Goal: Transaction & Acquisition: Obtain resource

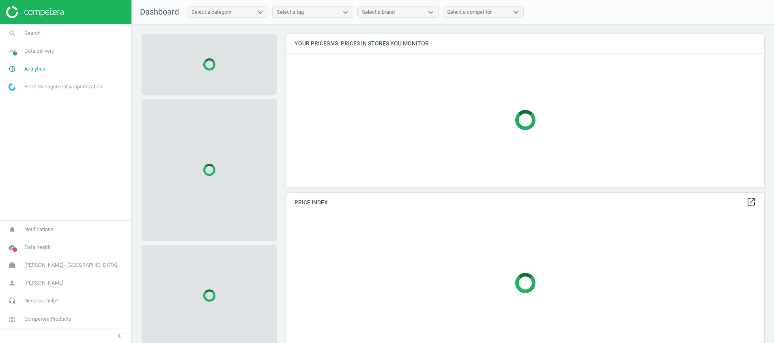
scroll to position [172, 488]
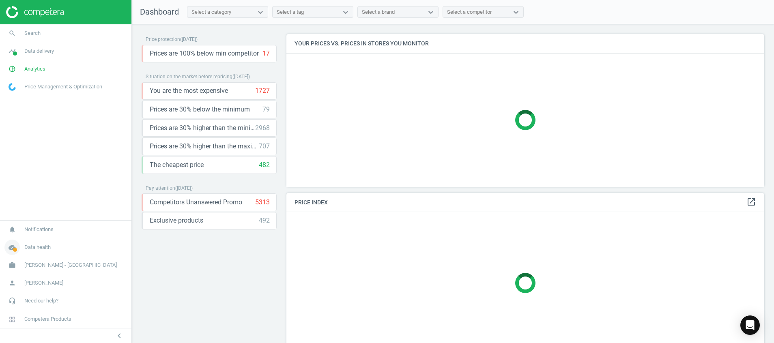
click at [13, 246] on icon "cloud_done" at bounding box center [11, 247] width 15 height 15
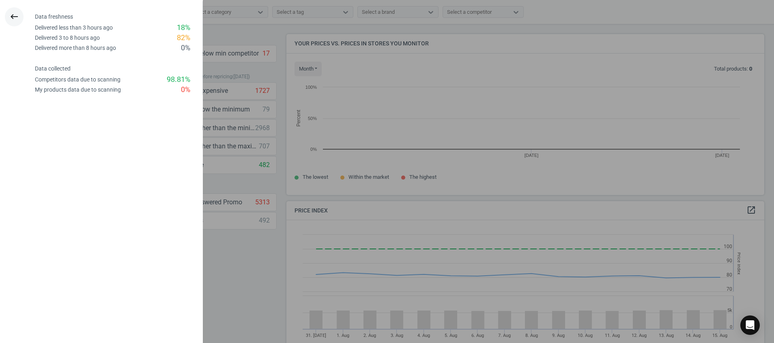
scroll to position [180, 488]
click at [13, 14] on icon "keyboard_backspace" at bounding box center [14, 17] width 10 height 10
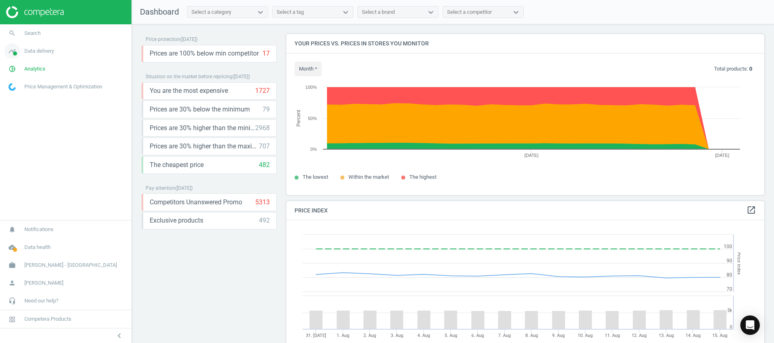
click at [11, 52] on icon "timeline" at bounding box center [11, 50] width 15 height 15
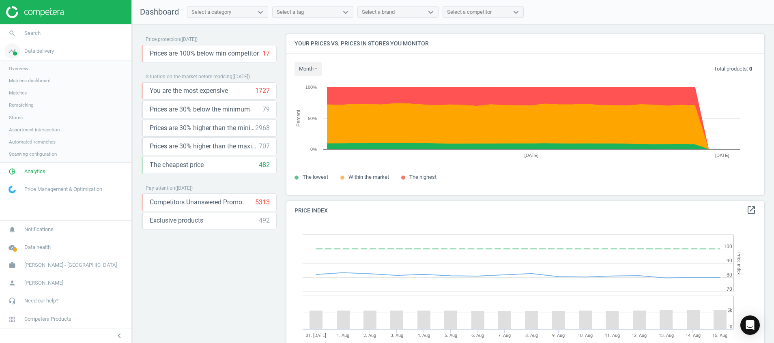
click at [14, 52] on span at bounding box center [15, 54] width 4 height 4
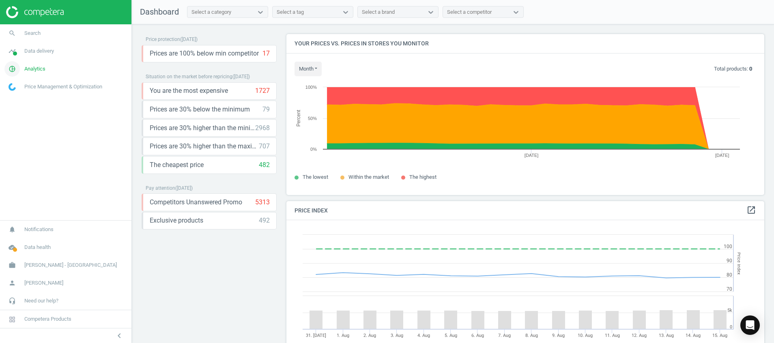
click at [13, 70] on icon "pie_chart_outlined" at bounding box center [11, 68] width 15 height 15
click at [15, 96] on span "Products" at bounding box center [18, 98] width 19 height 6
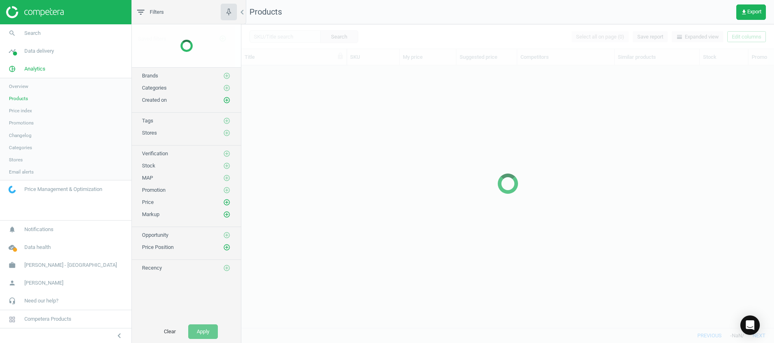
scroll to position [244, 523]
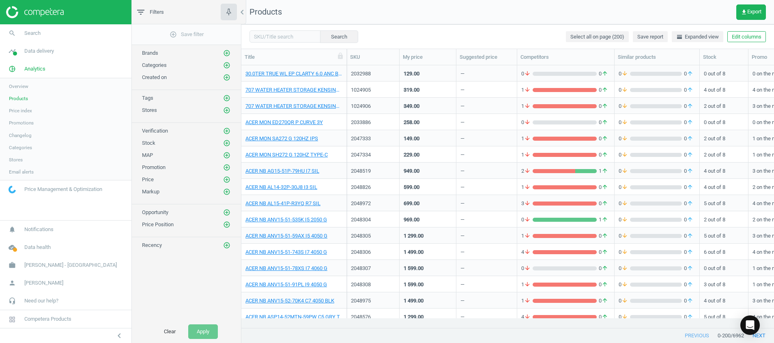
click at [45, 14] on img at bounding box center [35, 12] width 58 height 12
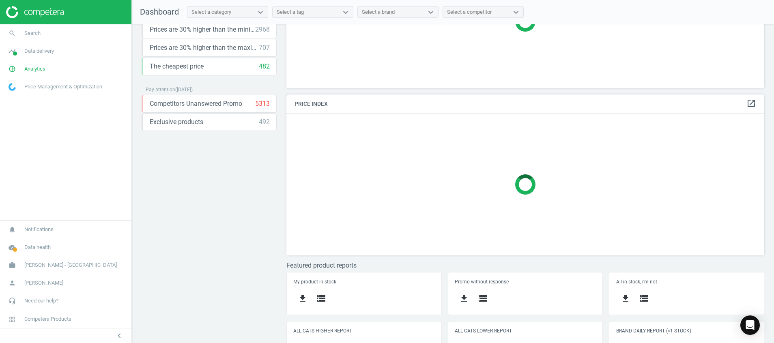
scroll to position [121, 0]
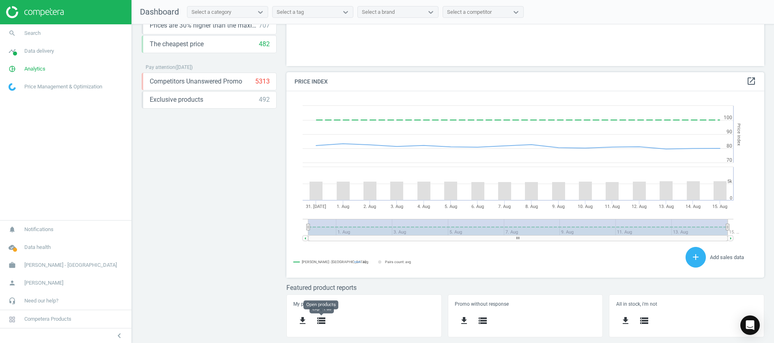
click at [317, 326] on button "storage" at bounding box center [321, 321] width 19 height 19
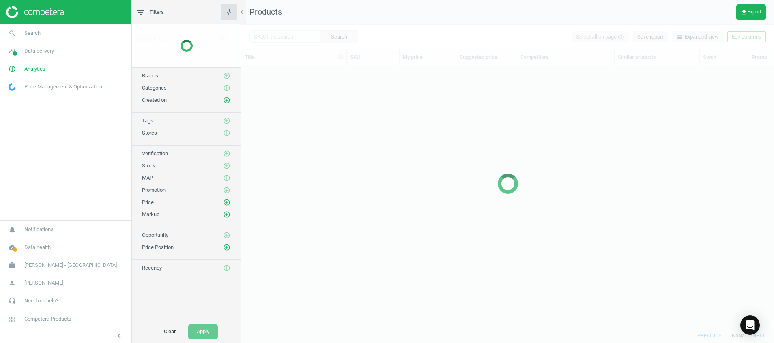
scroll to position [244, 523]
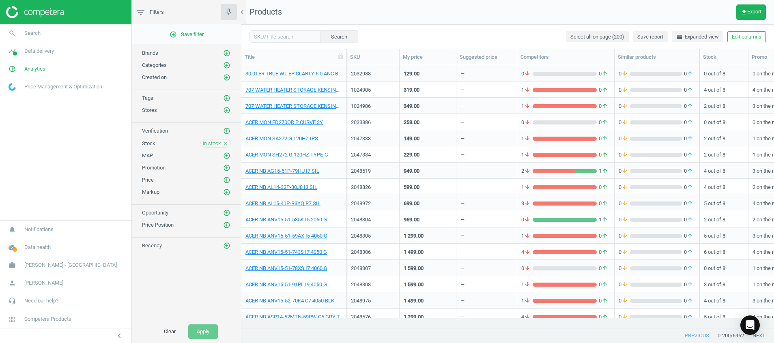
click at [60, 11] on img at bounding box center [35, 12] width 58 height 12
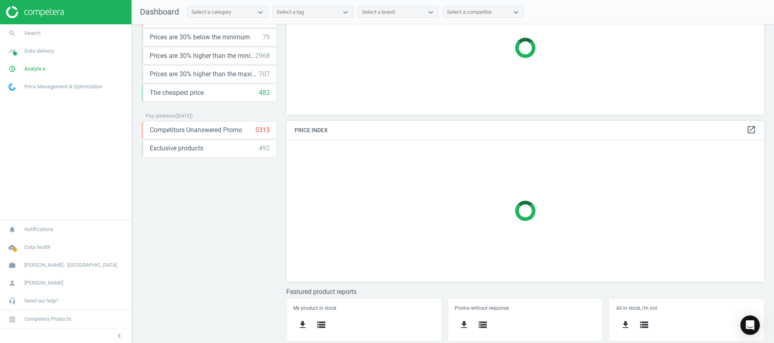
scroll to position [121, 0]
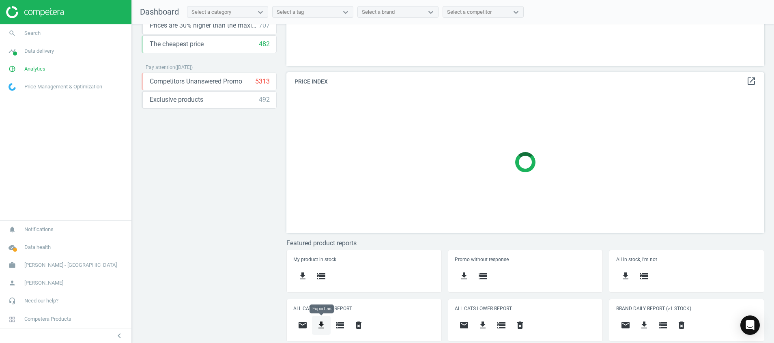
click at [325, 325] on icon "get_app" at bounding box center [322, 326] width 10 height 10
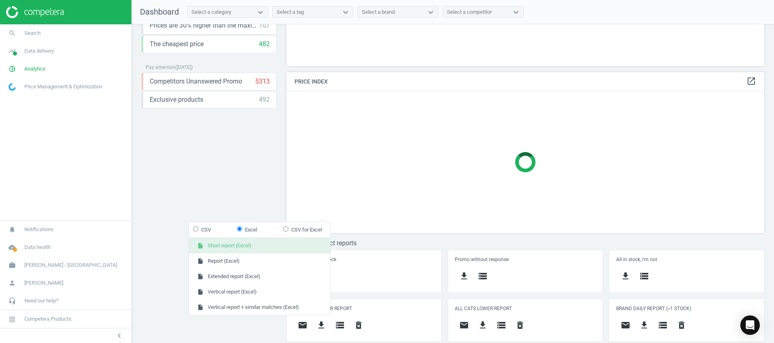
click at [273, 247] on button "insert_drive_file Short report (Excel)" at bounding box center [259, 245] width 141 height 15
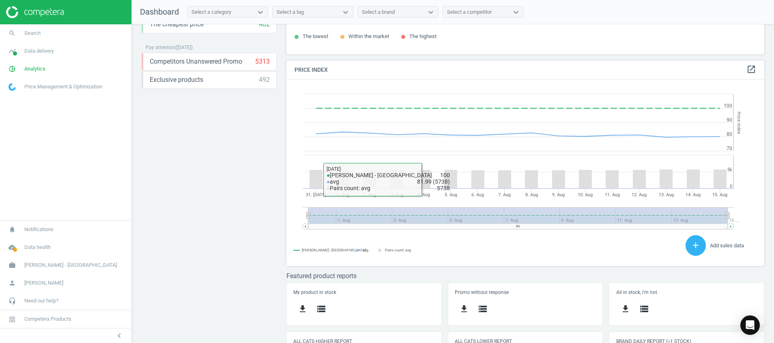
scroll to position [174, 0]
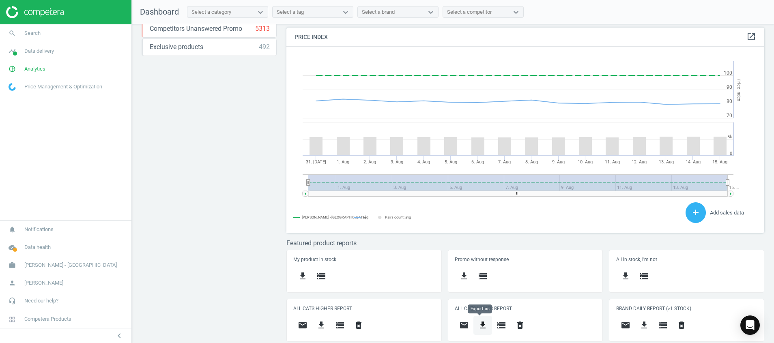
click at [478, 323] on icon "get_app" at bounding box center [483, 326] width 10 height 10
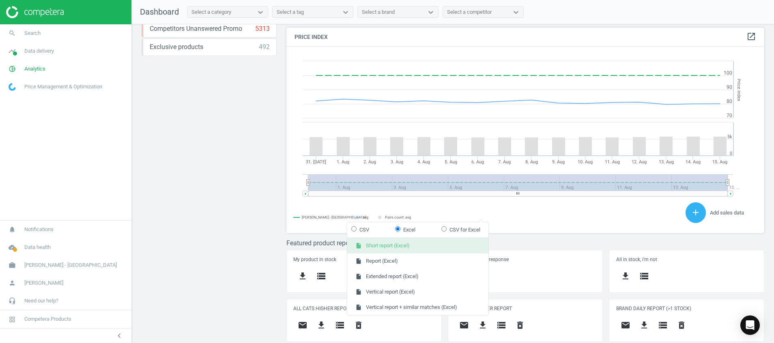
click at [458, 248] on button "insert_drive_file Short report (Excel)" at bounding box center [417, 245] width 141 height 15
